Goal: Transaction & Acquisition: Book appointment/travel/reservation

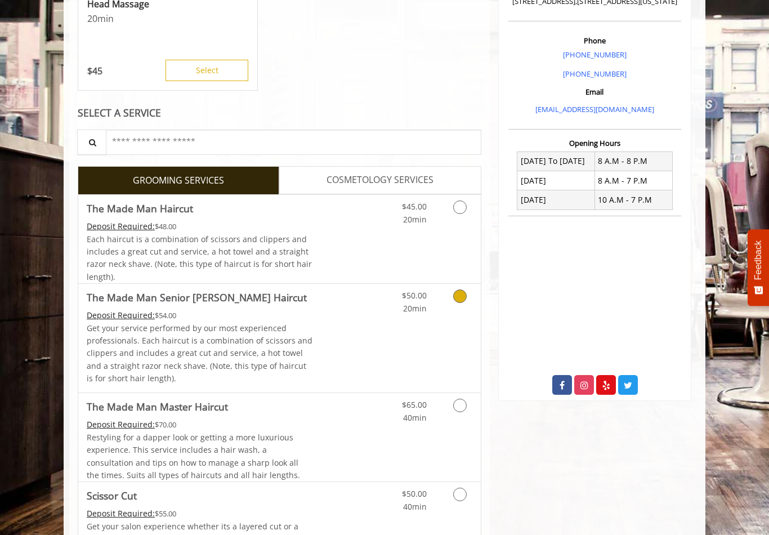
scroll to position [307, 0]
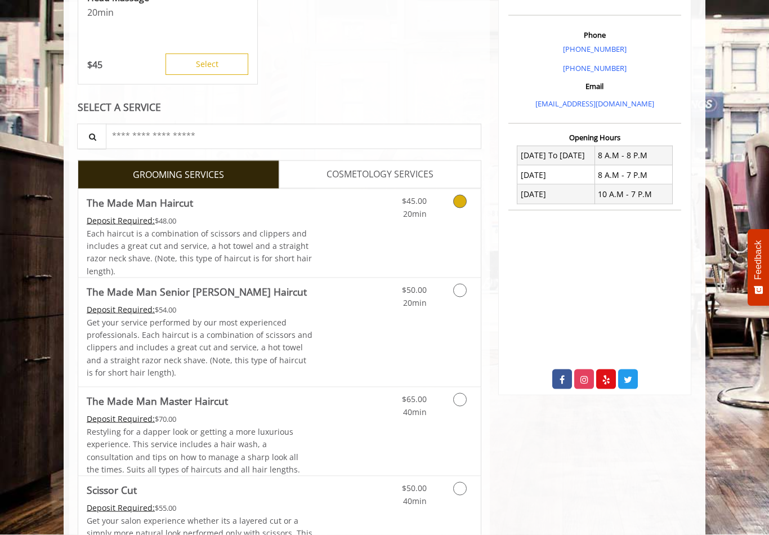
click at [455, 201] on icon "Grooming services" at bounding box center [460, 202] width 14 height 14
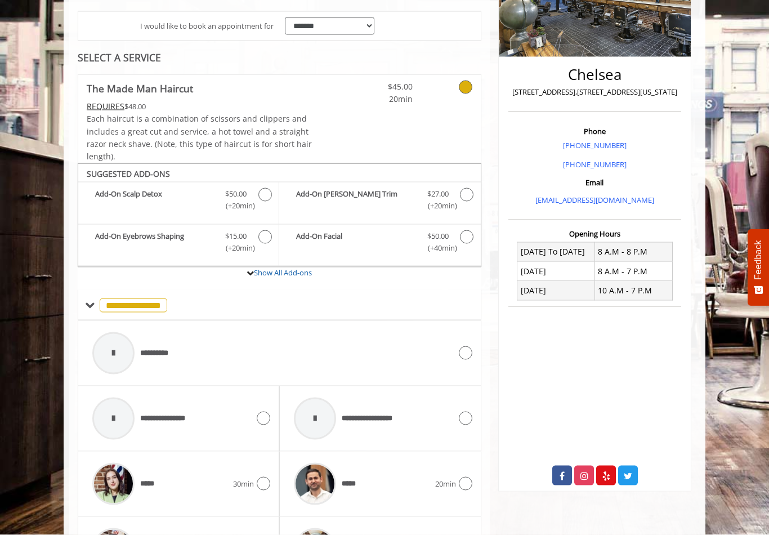
scroll to position [196, 0]
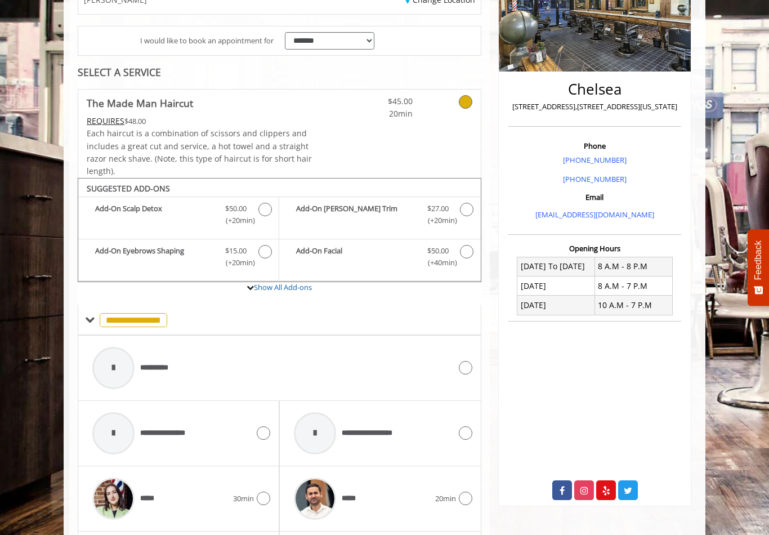
click at [463, 95] on icon at bounding box center [466, 102] width 14 height 14
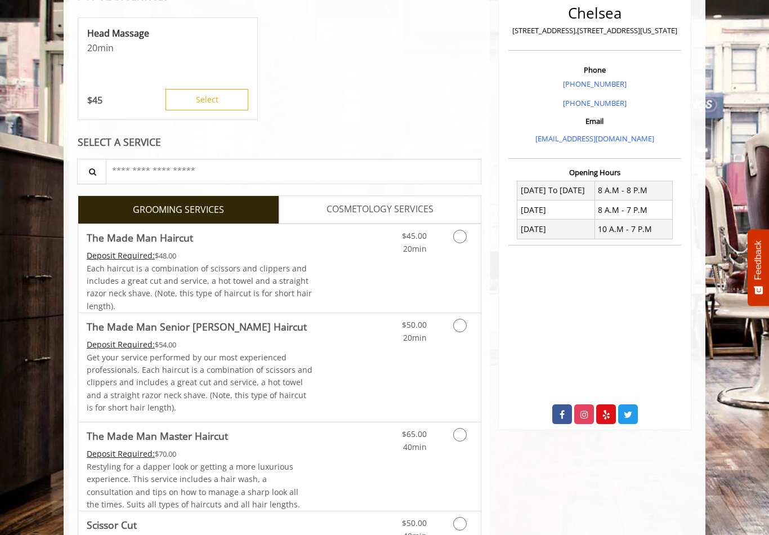
scroll to position [323, 0]
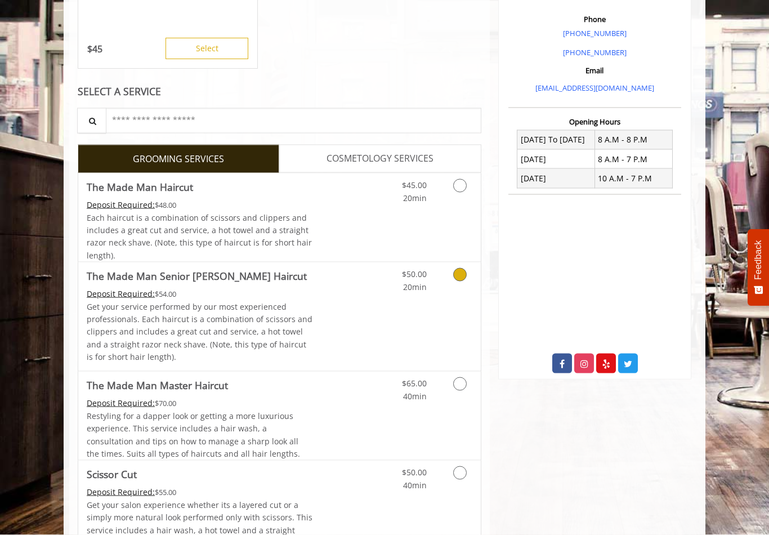
click at [460, 270] on icon "Grooming services" at bounding box center [460, 275] width 14 height 14
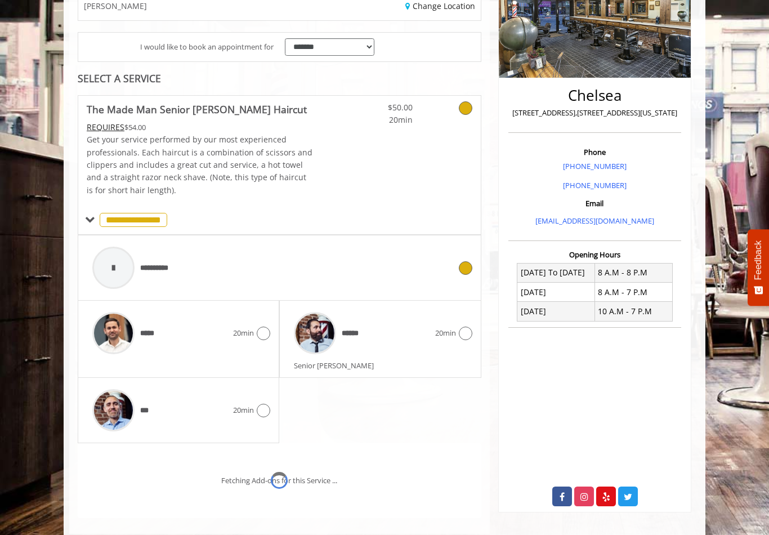
scroll to position [241, 0]
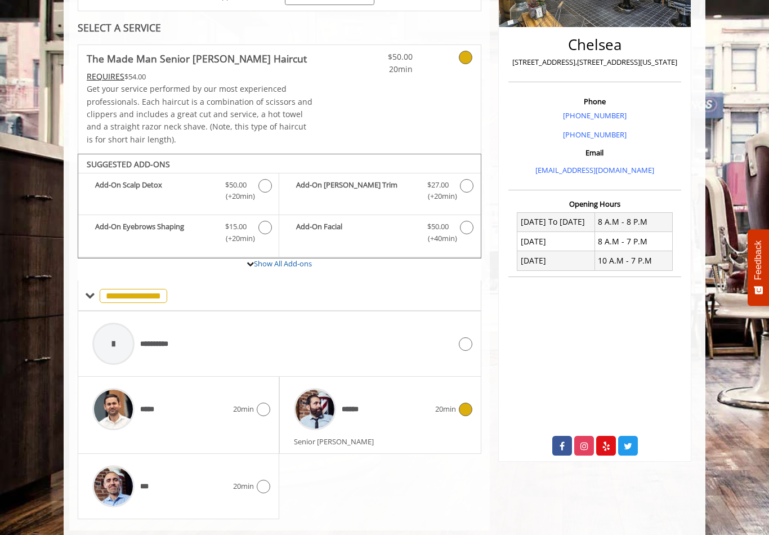
click at [464, 409] on icon at bounding box center [466, 409] width 14 height 14
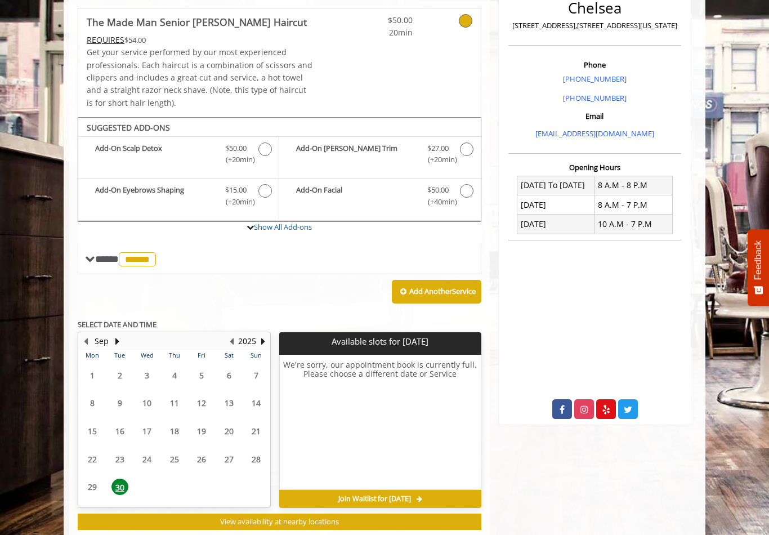
scroll to position [281, 0]
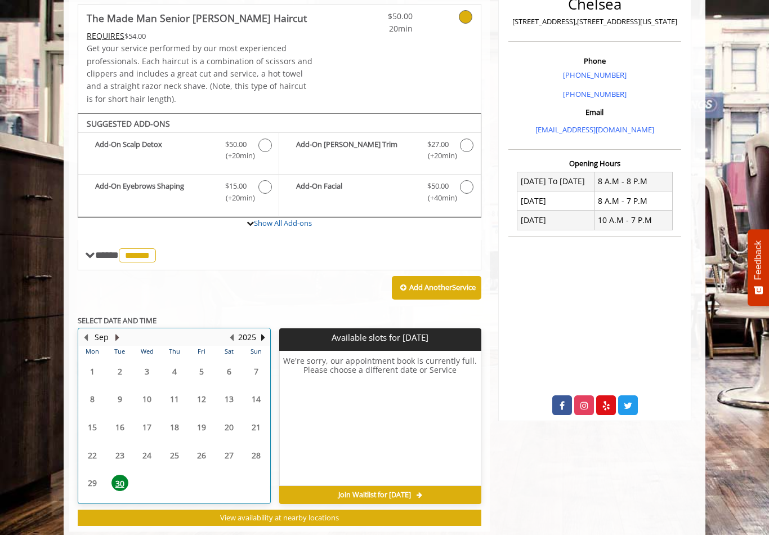
click at [114, 331] on button "Next Month" at bounding box center [117, 337] width 9 height 12
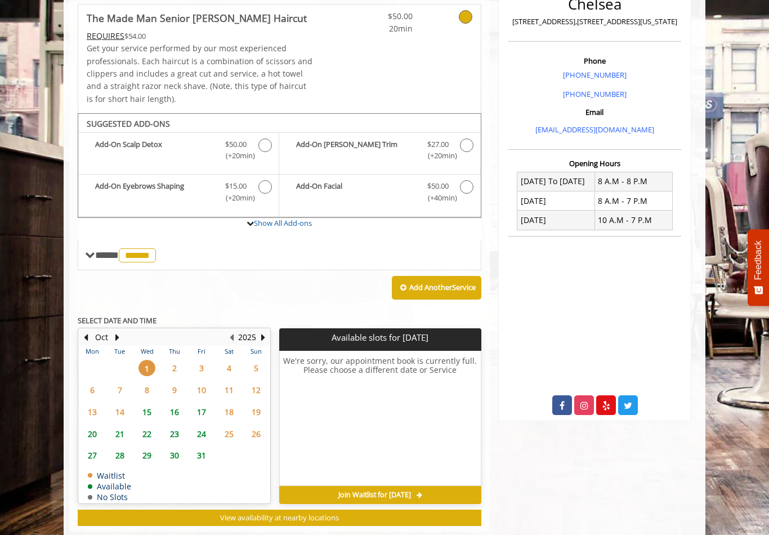
click at [173, 360] on span "2" at bounding box center [174, 368] width 17 height 16
click at [148, 403] on span "15" at bounding box center [146, 411] width 17 height 16
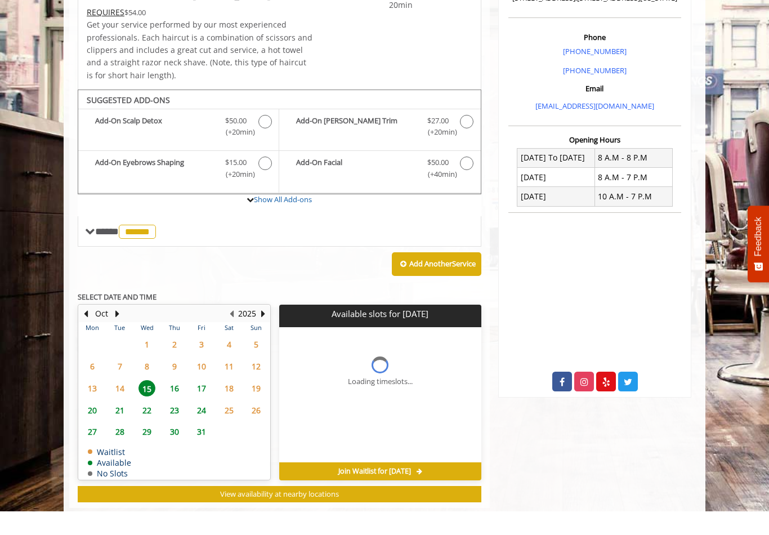
scroll to position [298, 0]
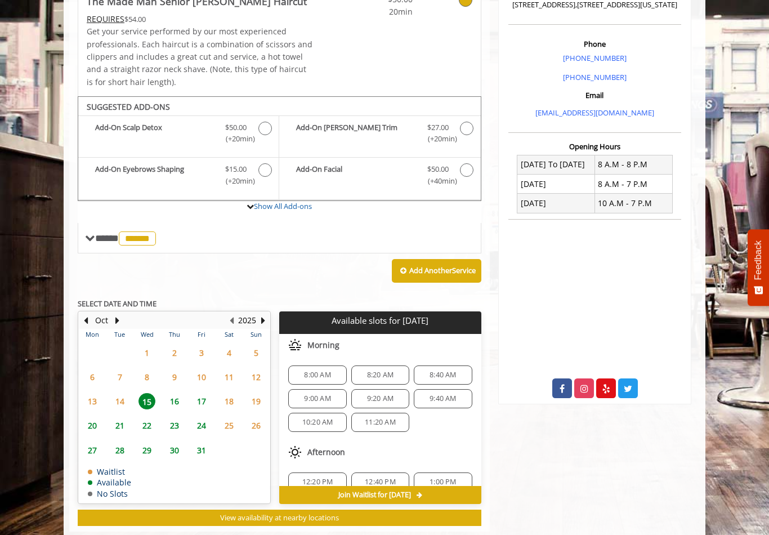
click at [166, 345] on span "2" at bounding box center [174, 352] width 17 height 16
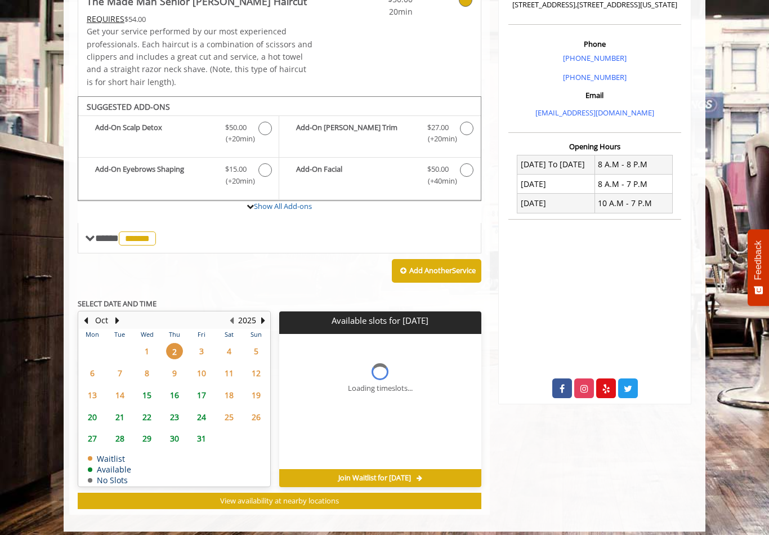
scroll to position [281, 0]
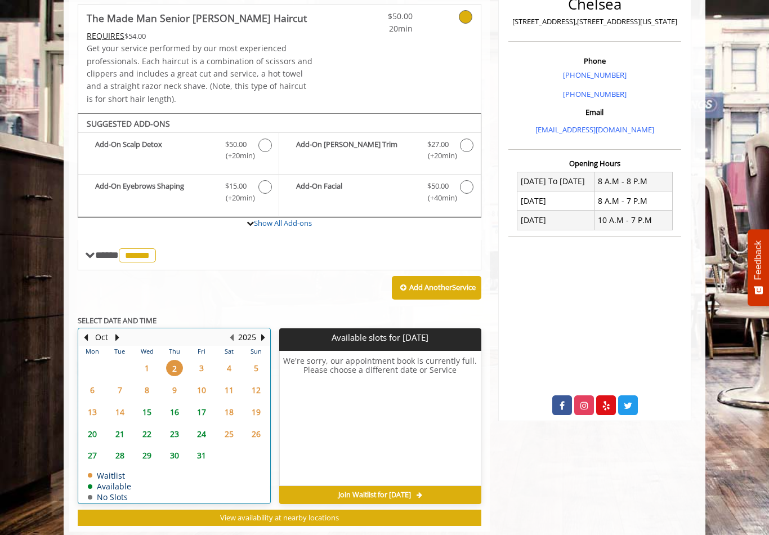
click at [158, 360] on div "1" at bounding box center [147, 368] width 23 height 16
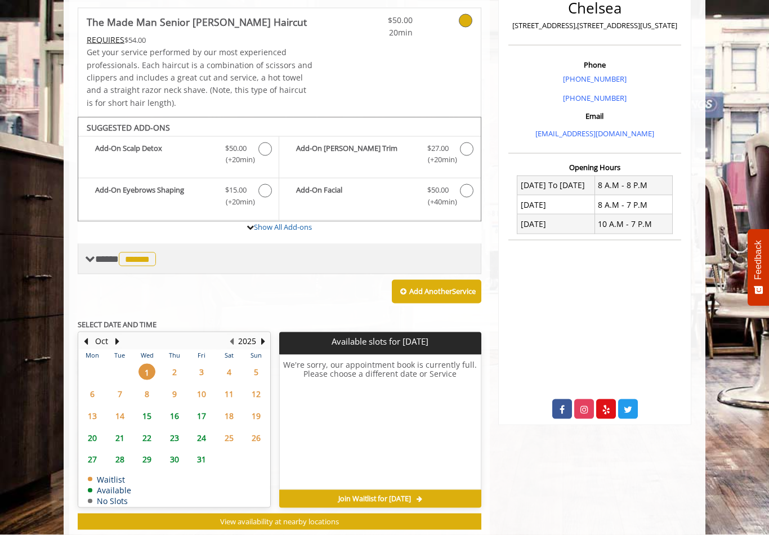
click at [95, 254] on span "**** ****** ********" at bounding box center [127, 259] width 64 height 10
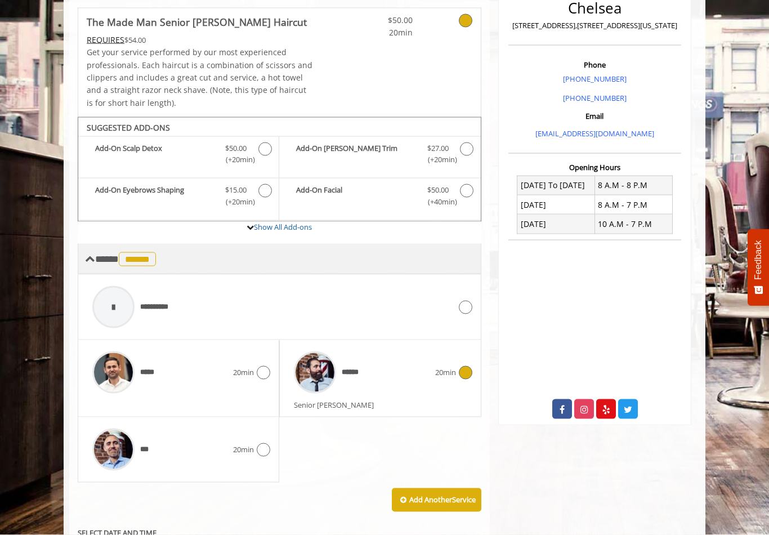
scroll to position [278, 0]
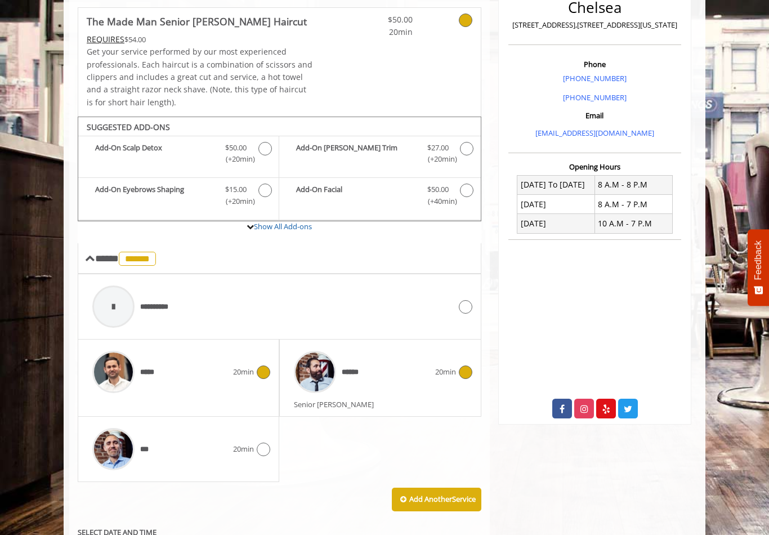
click at [260, 367] on icon at bounding box center [264, 372] width 14 height 14
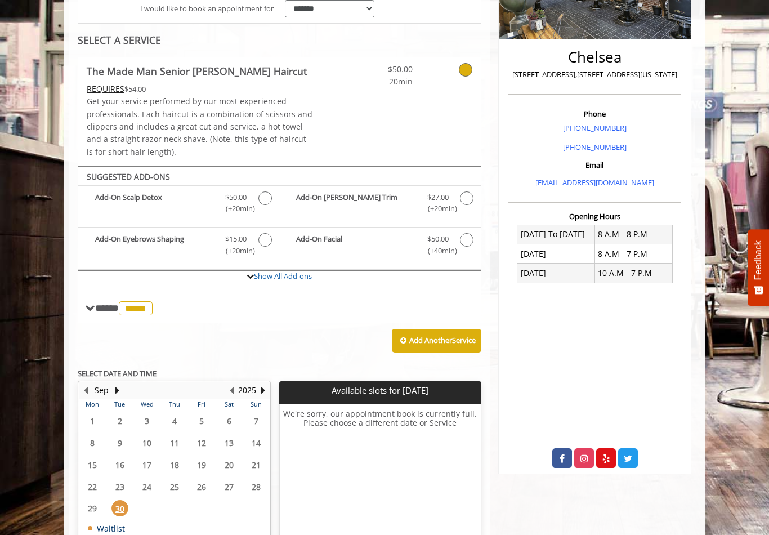
scroll to position [281, 0]
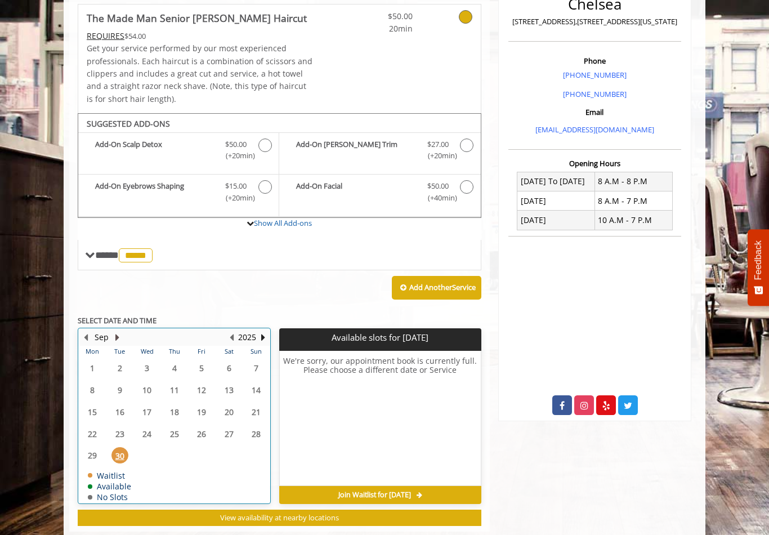
click at [116, 333] on button "Next Month" at bounding box center [117, 337] width 9 height 12
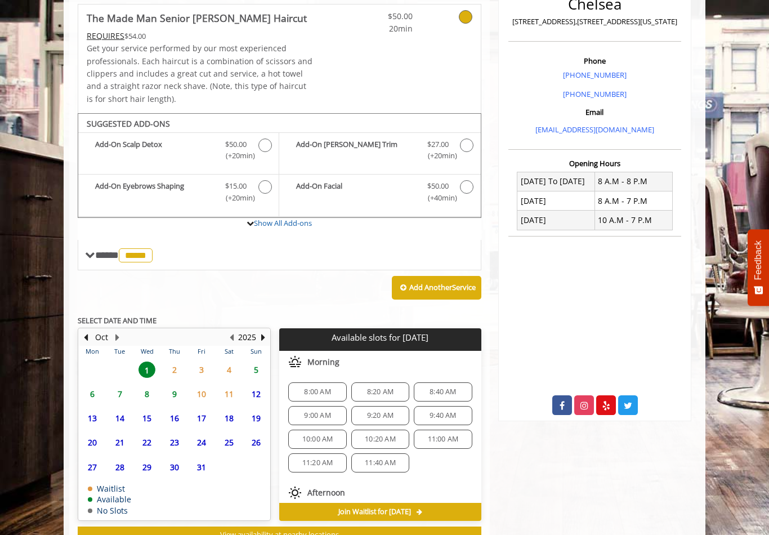
click at [166, 385] on span "9" at bounding box center [174, 393] width 17 height 16
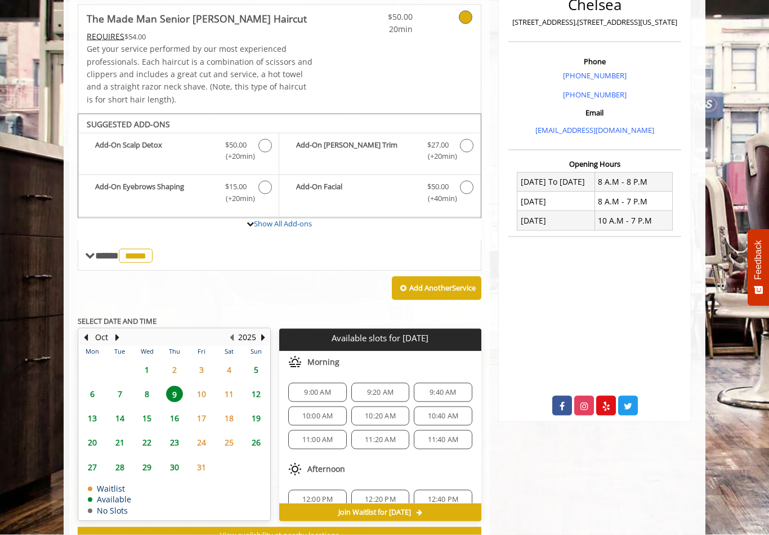
scroll to position [298, 0]
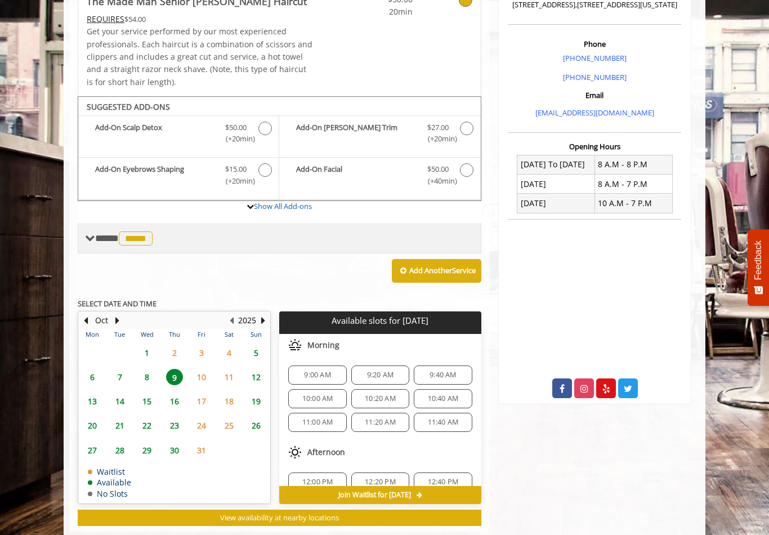
click at [136, 232] on span "*****" at bounding box center [136, 238] width 34 height 14
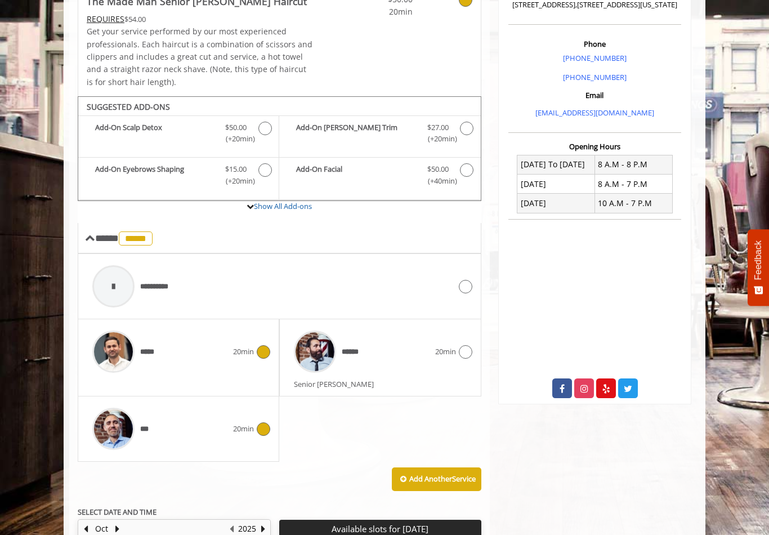
drag, startPoint x: 234, startPoint y: 412, endPoint x: 234, endPoint y: 531, distance: 118.2
click at [234, 412] on div "*** 20min" at bounding box center [178, 428] width 183 height 53
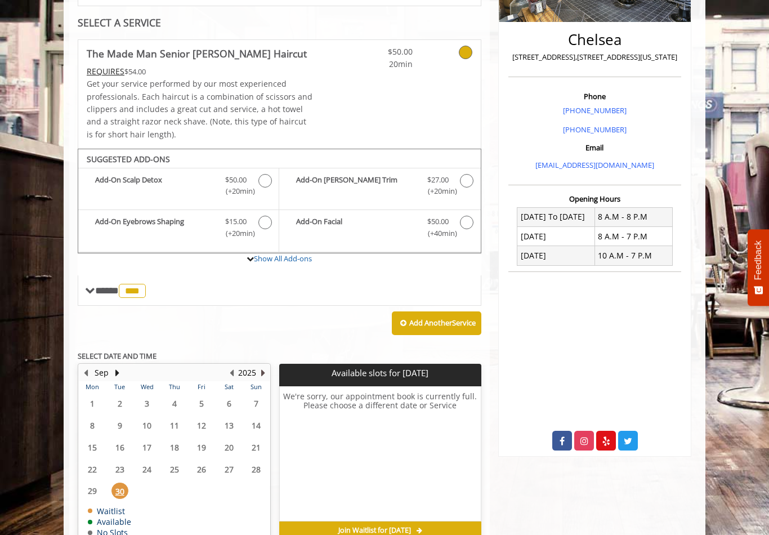
scroll to position [281, 0]
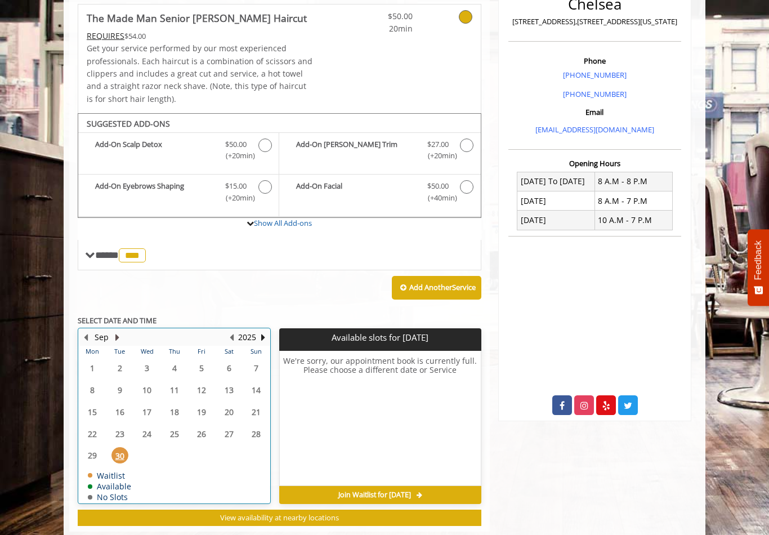
click at [119, 331] on button "Next Month" at bounding box center [117, 337] width 9 height 12
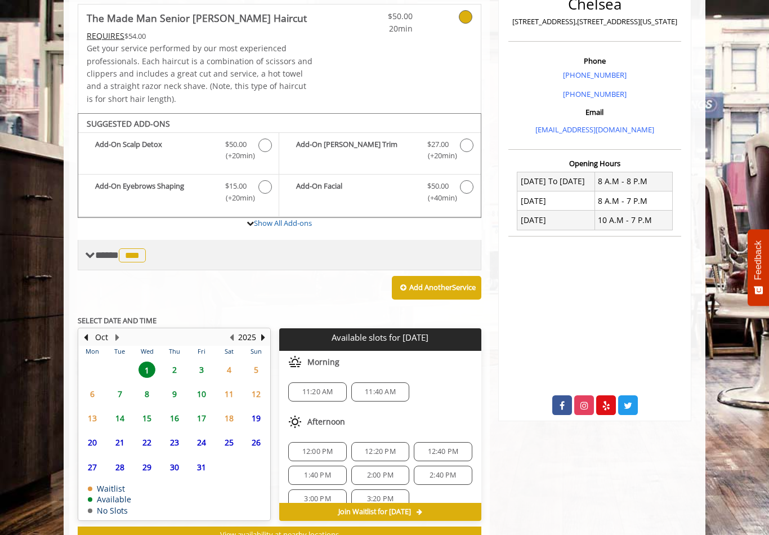
click at [136, 248] on span "***" at bounding box center [132, 255] width 27 height 14
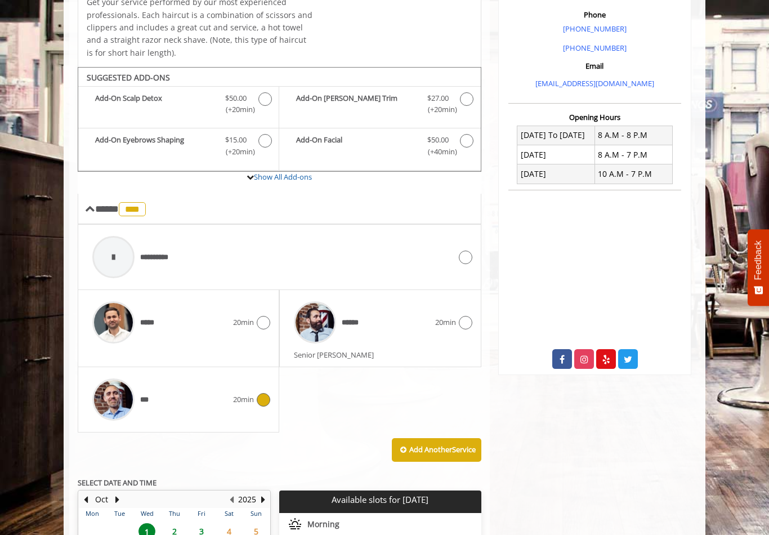
click at [433, 349] on div "****** 20min Senior Barber" at bounding box center [379, 328] width 201 height 77
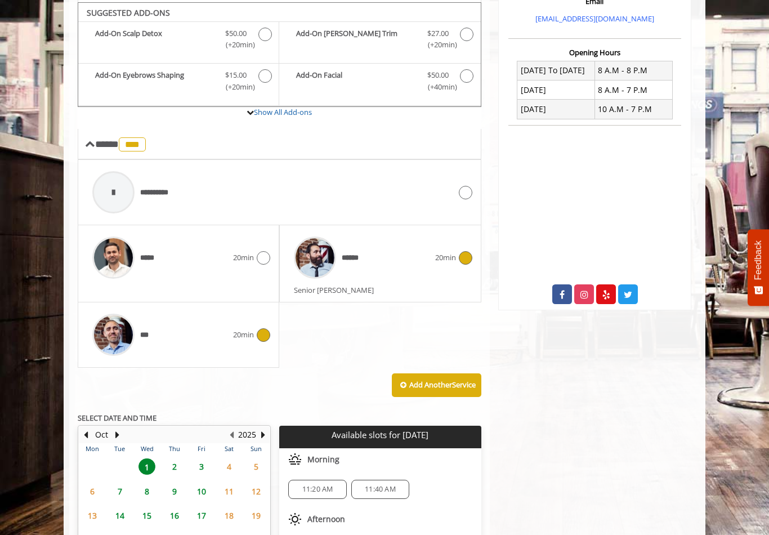
drag, startPoint x: 437, startPoint y: 263, endPoint x: 437, endPoint y: 475, distance: 212.1
click at [437, 263] on div "****** 20min" at bounding box center [379, 257] width 183 height 53
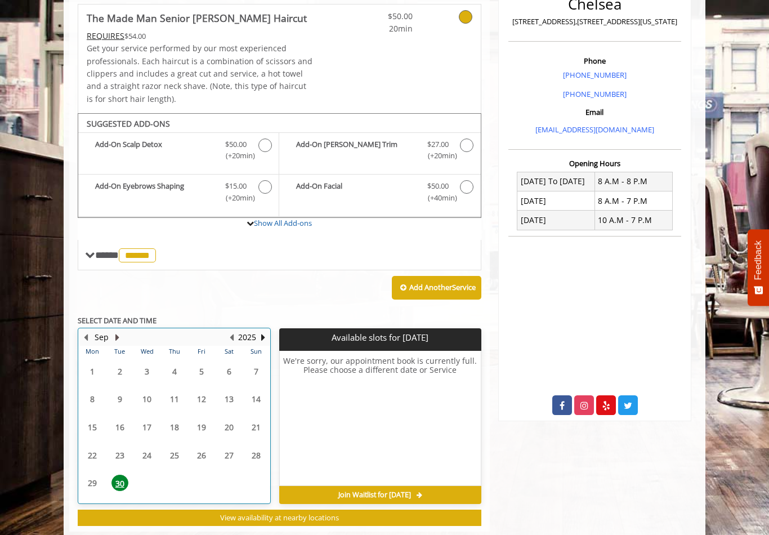
click at [118, 331] on button "Next Month" at bounding box center [117, 337] width 9 height 12
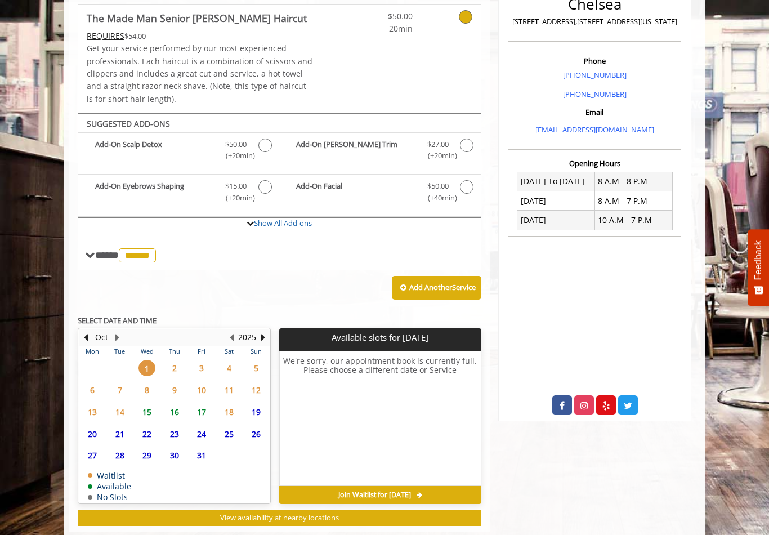
click at [174, 363] on span "2" at bounding box center [174, 368] width 17 height 16
click at [344, 490] on span "Join Waitlist for Thu, Oct 02 2025" at bounding box center [374, 494] width 73 height 9
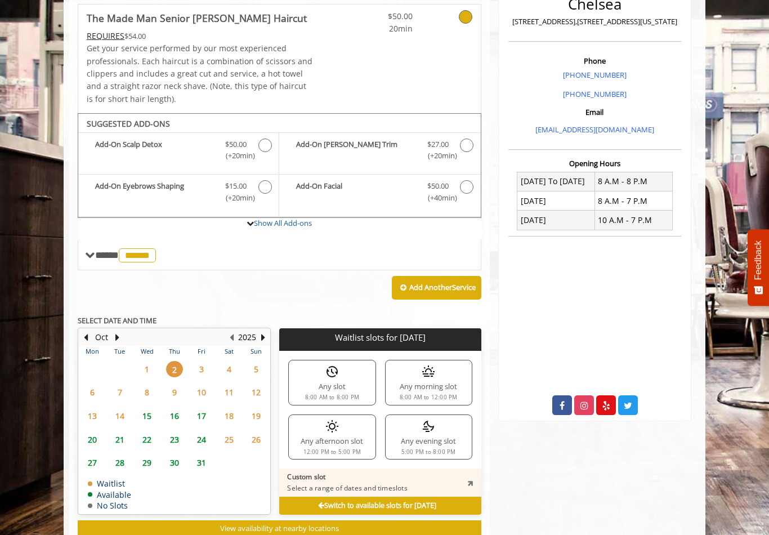
click at [413, 418] on div "Any evening slot 5:00 PM to 8:00 PM" at bounding box center [428, 436] width 87 height 45
click at [145, 363] on span "1" at bounding box center [146, 369] width 17 height 16
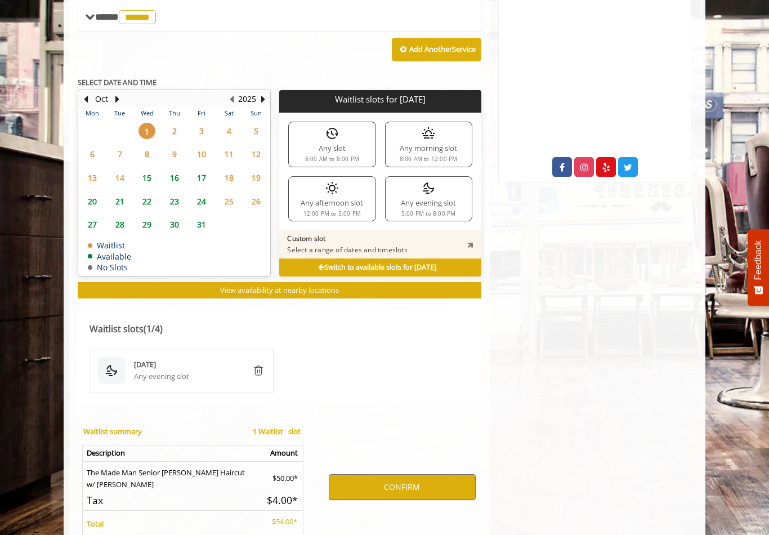
scroll to position [519, 0]
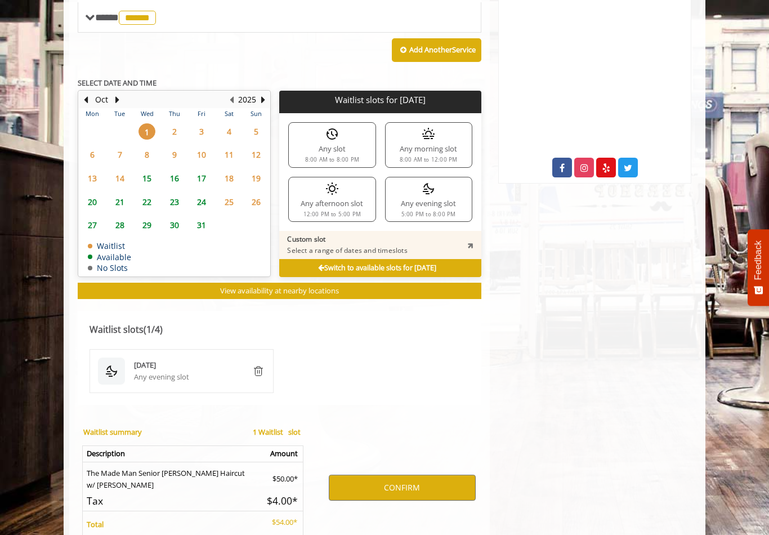
click at [438, 192] on div "Any evening slot 5:00 PM to 8:00 PM" at bounding box center [428, 199] width 87 height 45
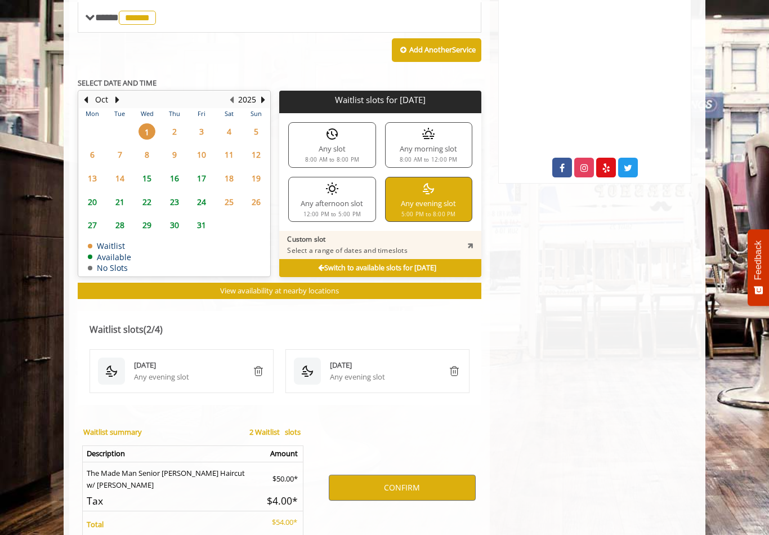
click at [256, 364] on img "remove" at bounding box center [259, 371] width 14 height 14
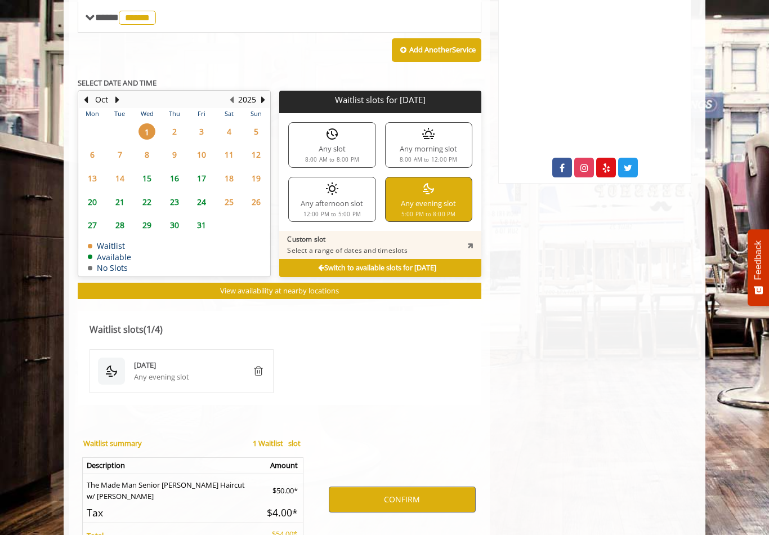
click at [176, 123] on span "2" at bounding box center [174, 131] width 17 height 16
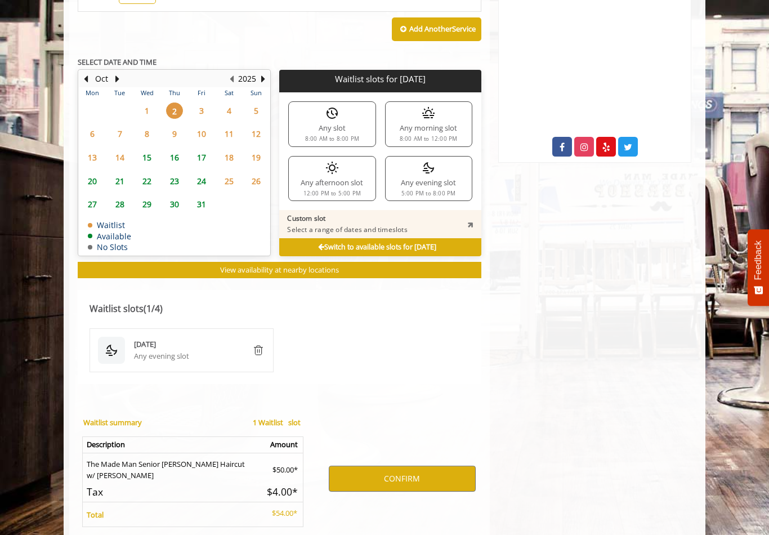
scroll to position [564, 0]
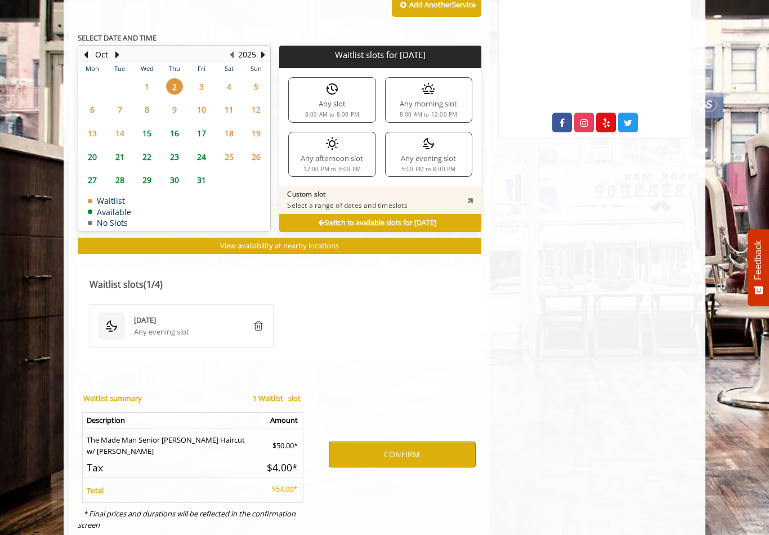
click at [427, 88] on img at bounding box center [428, 89] width 14 height 14
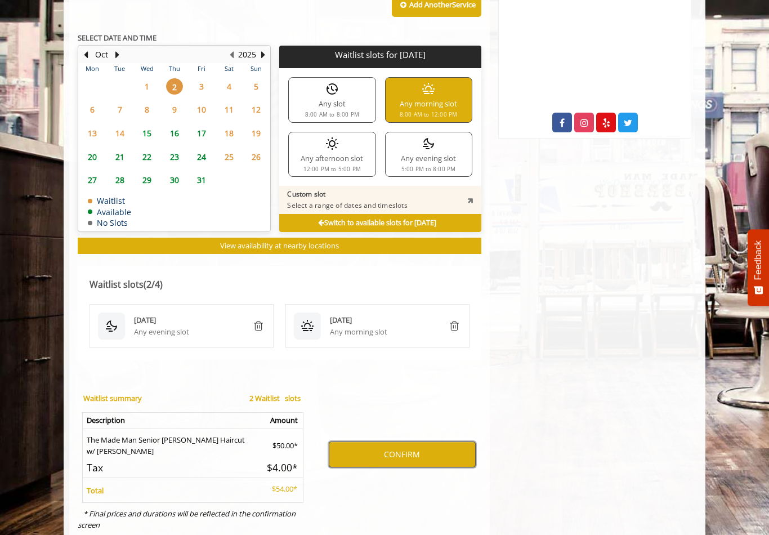
click at [369, 446] on button "CONFIRM" at bounding box center [402, 454] width 147 height 26
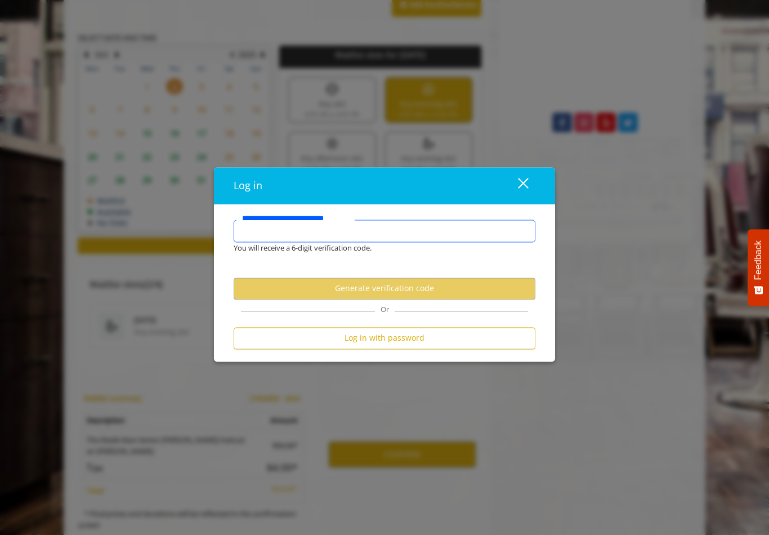
click at [350, 242] on input "**********" at bounding box center [385, 230] width 302 height 23
type input "*"
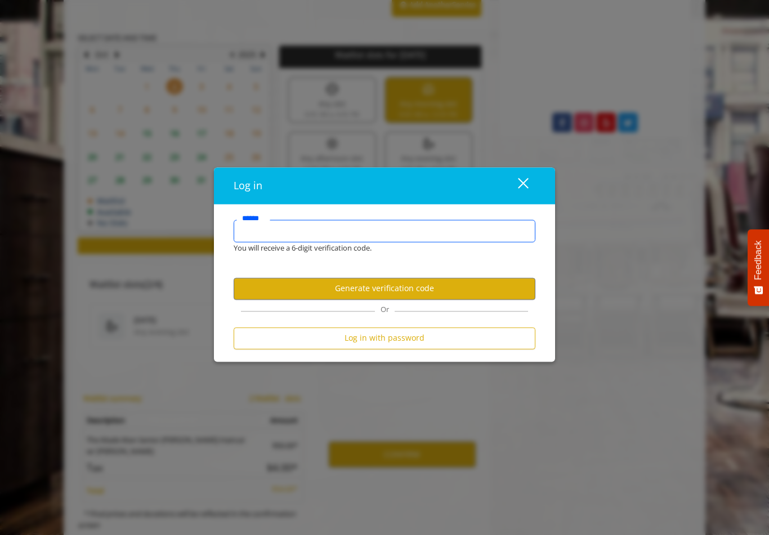
type input "**********"
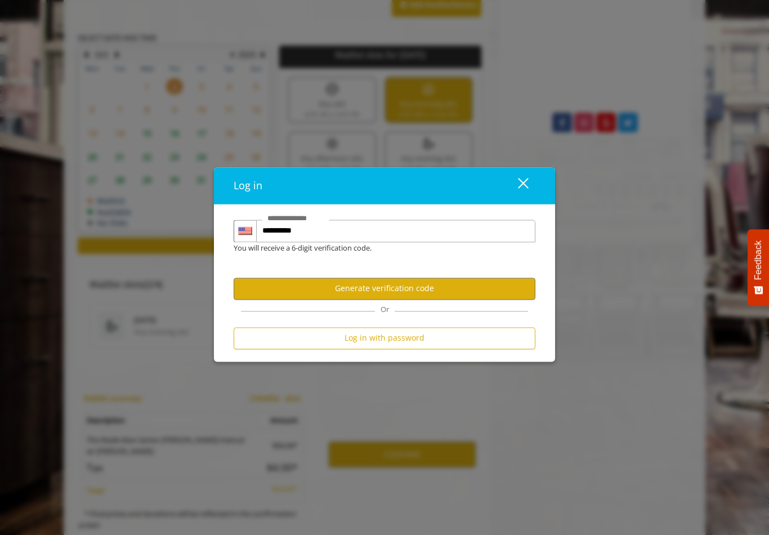
scroll to position [0, 0]
click at [326, 290] on button "Generate verification code" at bounding box center [385, 288] width 302 height 22
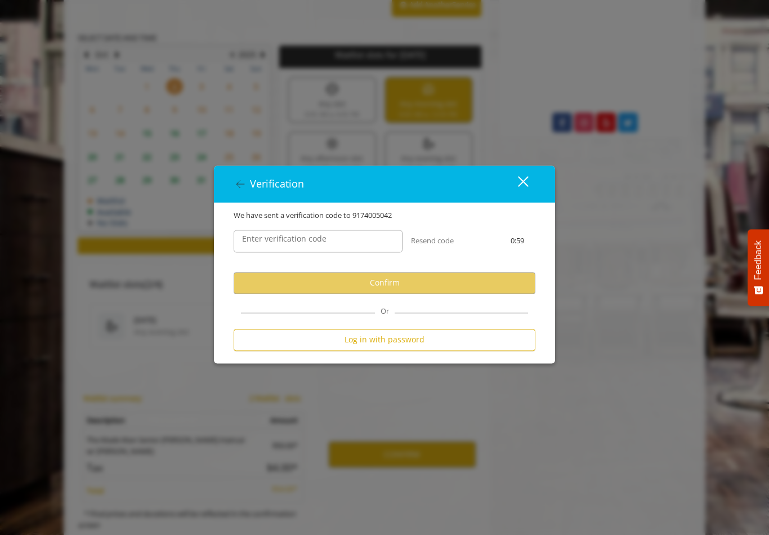
click at [301, 245] on label "Enter verification code" at bounding box center [284, 238] width 96 height 12
click at [301, 248] on input "Enter verification code" at bounding box center [318, 241] width 169 height 23
click at [522, 192] on div "close" at bounding box center [516, 184] width 23 height 17
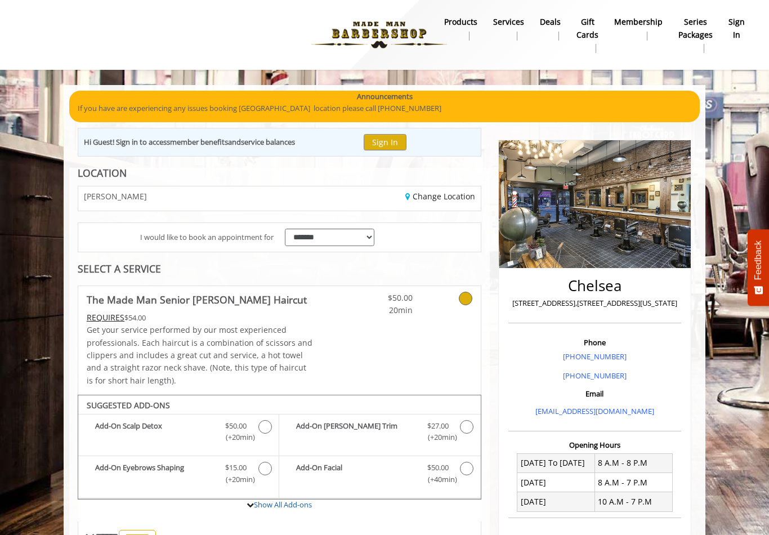
click at [751, 11] on nav "Main Menu . products Services Deals gift cards Membership Series packages sign …" at bounding box center [384, 35] width 736 height 62
